Goal: Find specific page/section: Find specific page/section

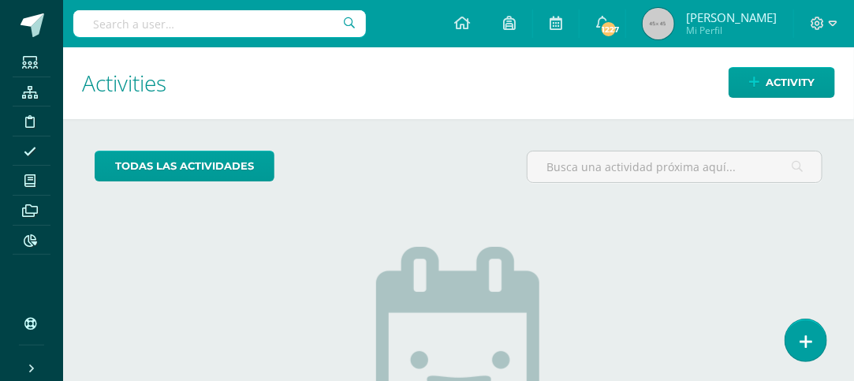
click at [126, 21] on input "text" at bounding box center [219, 23] width 293 height 27
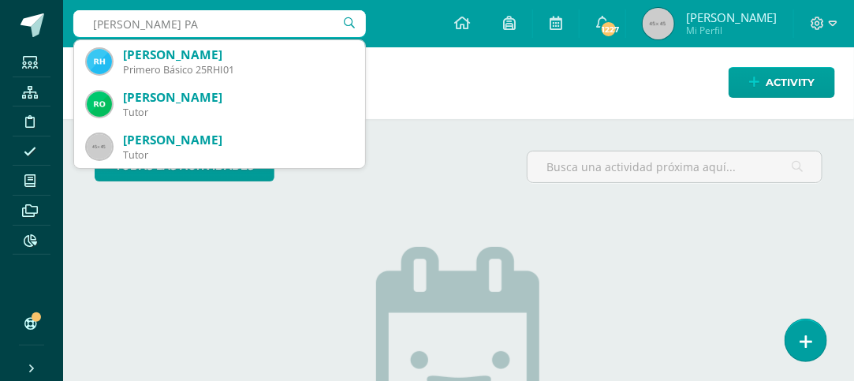
type input "[PERSON_NAME]"
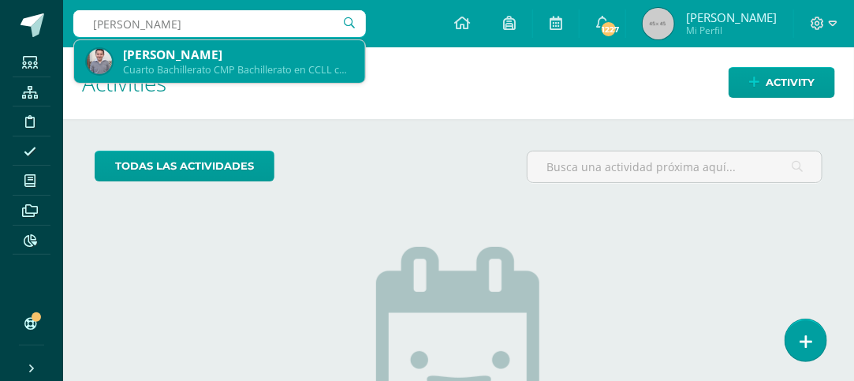
click at [174, 63] on div "Cuarto Bachillerato CMP Bachillerato en CCLL con Orientación en Computación 201…" at bounding box center [238, 69] width 230 height 13
